Goal: Navigation & Orientation: Find specific page/section

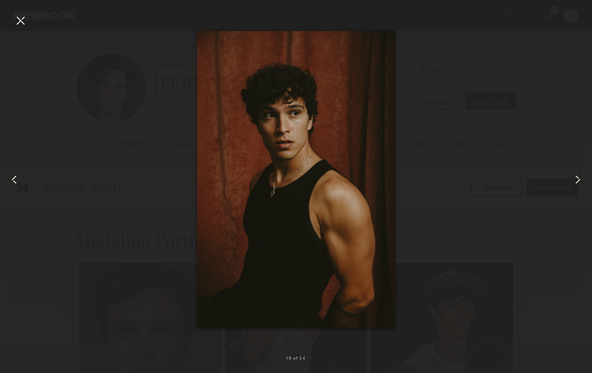
scroll to position [1117, 0]
click at [22, 20] on div at bounding box center [20, 20] width 14 height 14
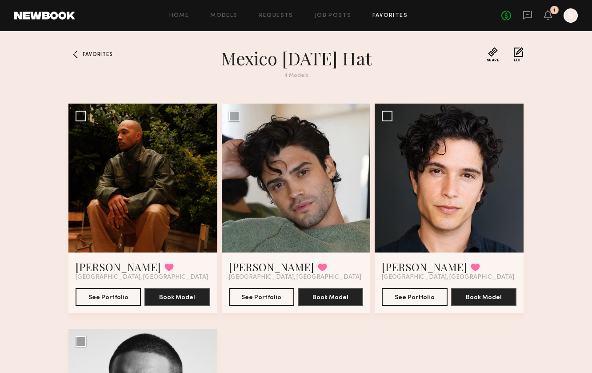
scroll to position [44, 0]
